Goal: Communication & Community: Share content

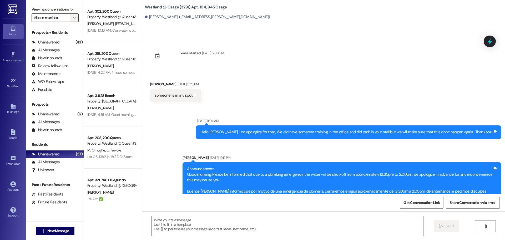
scroll to position [1736, 0]
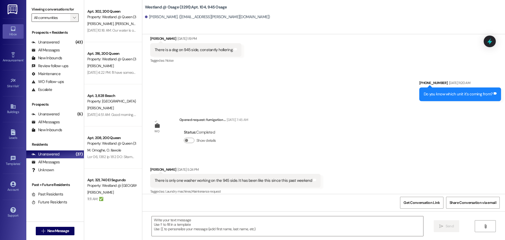
click at [75, 17] on icon "" at bounding box center [74, 18] width 3 height 4
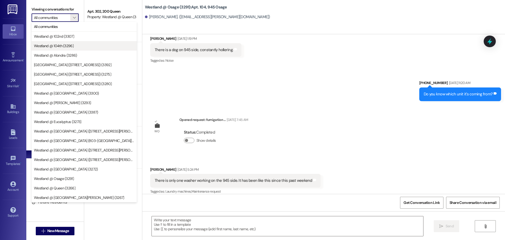
click at [73, 45] on span "Westland @ 104th (3296)" at bounding box center [54, 45] width 40 height 5
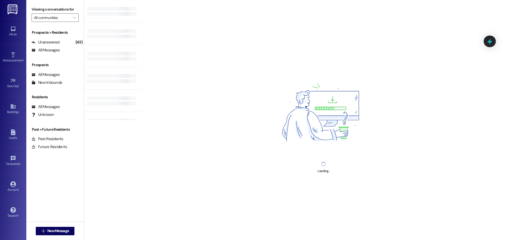
type input "Westland @ 104th (3296)"
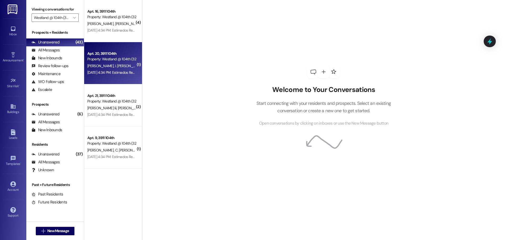
click at [113, 55] on div "Apt. 20, 3911 104th" at bounding box center [111, 54] width 49 height 6
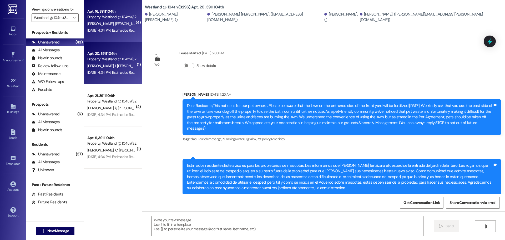
click at [115, 23] on span "[PERSON_NAME]" at bounding box center [129, 23] width 28 height 5
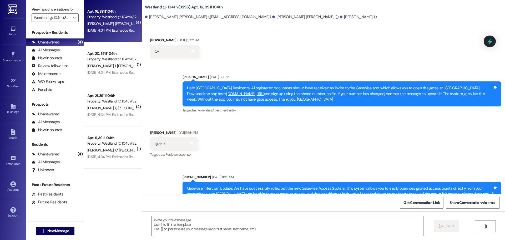
scroll to position [209, 0]
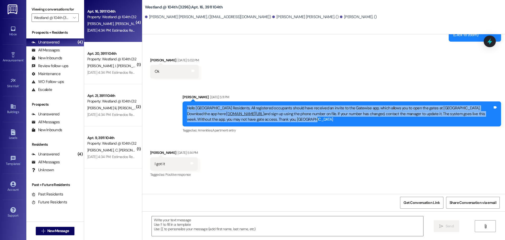
drag, startPoint x: 299, startPoint y: 115, endPoint x: 187, endPoint y: 103, distance: 112.5
click at [187, 105] on div "Hello [GEOGRAPHIC_DATA] Residents, All registered occupants should have receive…" at bounding box center [340, 113] width 306 height 17
copy div "Hello [GEOGRAPHIC_DATA] Residents, All registered occupants should have receive…"
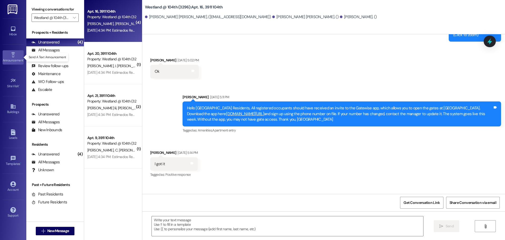
click at [16, 56] on icon at bounding box center [13, 55] width 6 height 6
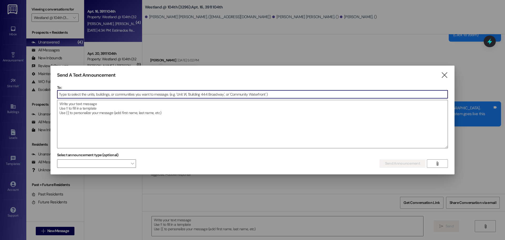
click at [86, 95] on input at bounding box center [252, 94] width 390 height 8
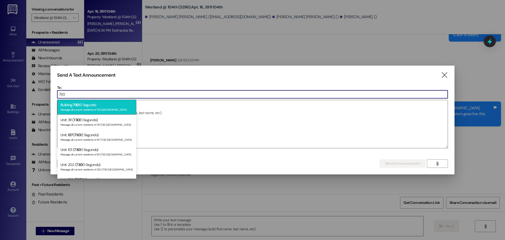
type input "730"
click at [84, 107] on div "Message all current residents of 730 [GEOGRAPHIC_DATA]" at bounding box center [97, 109] width 73 height 4
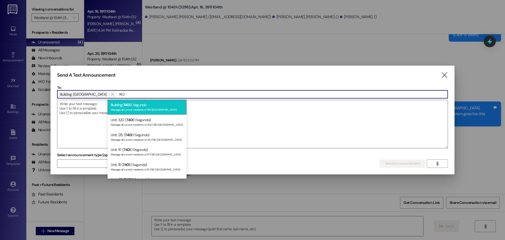
type input "740"
click at [136, 107] on div "Building: 740 El Segundo Message all current residents of 740 [GEOGRAPHIC_DATA]" at bounding box center [147, 106] width 79 height 15
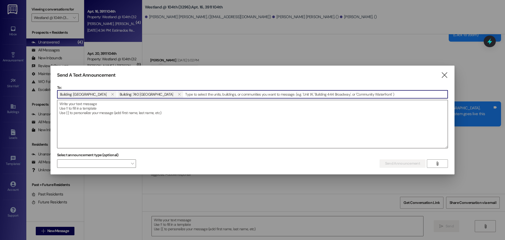
click at [78, 107] on textarea at bounding box center [252, 124] width 390 height 48
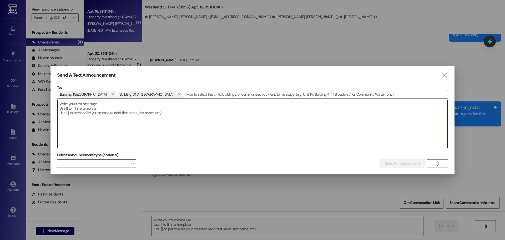
paste textarea "Hello [GEOGRAPHIC_DATA] Residents, All registered occupants should have receive…"
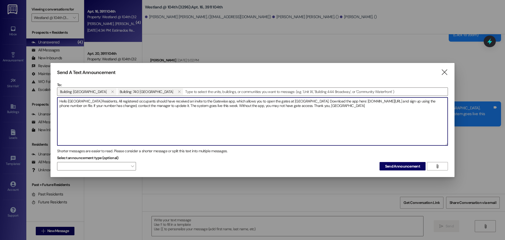
drag, startPoint x: 88, startPoint y: 101, endPoint x: 69, endPoint y: 98, distance: 19.4
click at [69, 98] on textarea "Hello [GEOGRAPHIC_DATA] Residents, All registered occupants should have receive…" at bounding box center [252, 121] width 390 height 48
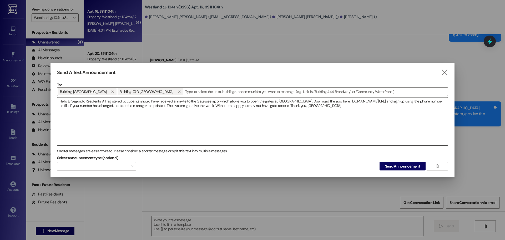
click at [128, 106] on textarea "Hello El Segundo Residents, All registered occupants should have received an in…" at bounding box center [252, 121] width 390 height 48
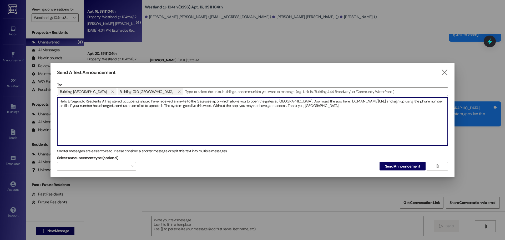
paste textarea "[EMAIL_ADDRESS][DOMAIN_NAME]"
drag, startPoint x: 78, startPoint y: 109, endPoint x: 56, endPoint y: 100, distance: 23.2
click at [56, 100] on div "Send A Text Announcement  To: Building: 730 El Segundo  Building: 740 El Segu…" at bounding box center [253, 120] width 404 height 114
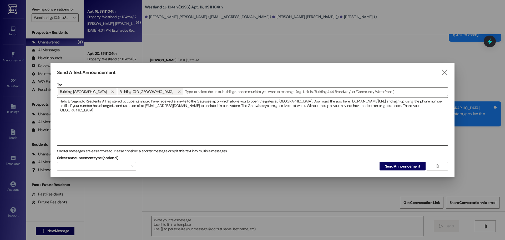
click at [247, 123] on textarea "Hello El Segundo Residents, All registered occupants should have received an in…" at bounding box center [252, 121] width 390 height 48
click at [217, 107] on textarea "Hello El Segundo Residents, All registered occupants should have received an in…" at bounding box center [252, 121] width 390 height 48
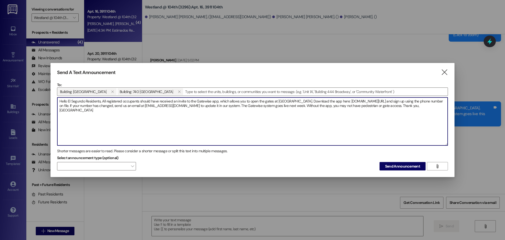
click at [89, 106] on textarea "Hello El Segundo Residents, All registered occupants should have received an in…" at bounding box center [252, 121] width 390 height 48
drag, startPoint x: 103, startPoint y: 100, endPoint x: 115, endPoint y: 111, distance: 16.3
click at [115, 111] on textarea "Hello El Segundo Residents, All registered occupants should have received an in…" at bounding box center [252, 121] width 390 height 48
paste textarea "If you haven’t already, download the Gatewise app ([DOMAIN_NAME][URL]) and sign…"
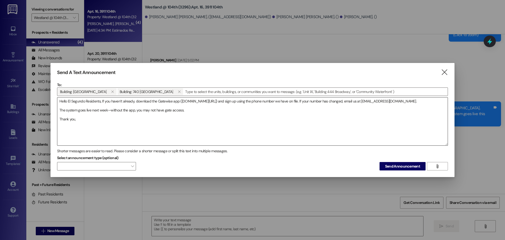
click at [153, 111] on textarea "Hello El Segundo Residents, If you haven’t already, download the Gatewise app (…" at bounding box center [252, 121] width 390 height 48
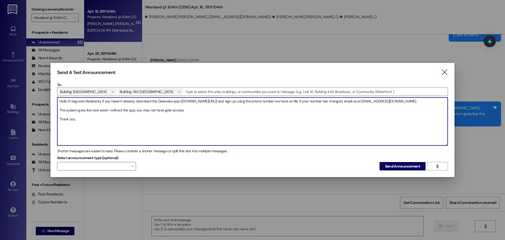
click at [104, 101] on textarea "Hello El Segundo Residents, If you haven’t already, download the Gatewise app (…" at bounding box center [252, 121] width 390 height 48
drag, startPoint x: 86, startPoint y: 117, endPoint x: 102, endPoint y: 102, distance: 22.0
click at [102, 102] on textarea "Hello El Segundo Residents, If you haven’t already, download the Gatewise app (…" at bounding box center [252, 121] width 390 height 48
paste textarea "Hello El Segundo Residents, All registered occupants should have received an in…"
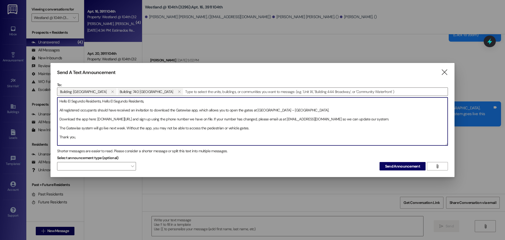
drag, startPoint x: 102, startPoint y: 102, endPoint x: 149, endPoint y: 103, distance: 46.3
click at [148, 101] on textarea "Hello El Segundo Residents, Hello El Segundo Residents, All registered occupant…" at bounding box center [252, 121] width 390 height 48
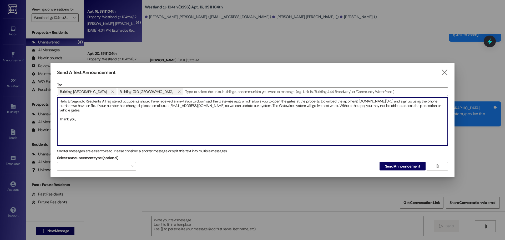
drag, startPoint x: 103, startPoint y: 109, endPoint x: 58, endPoint y: 110, distance: 45.0
click at [58, 110] on textarea "Hello El Segundo Residents, All registered occupants should have received an in…" at bounding box center [252, 121] width 390 height 48
click at [95, 112] on textarea "Hello El Segundo Residents, All registered occupants should have received an in…" at bounding box center [252, 121] width 390 height 48
type textarea "Hello El Segundo Residents, All registered occupants should have received an in…"
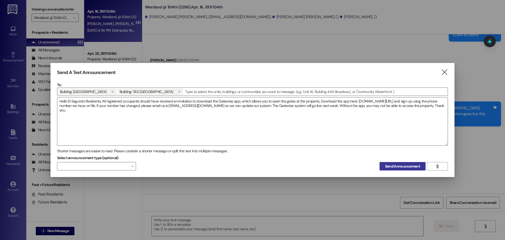
click at [391, 167] on span "Send Announcement" at bounding box center [402, 166] width 35 height 6
